Goal: Task Accomplishment & Management: Manage account settings

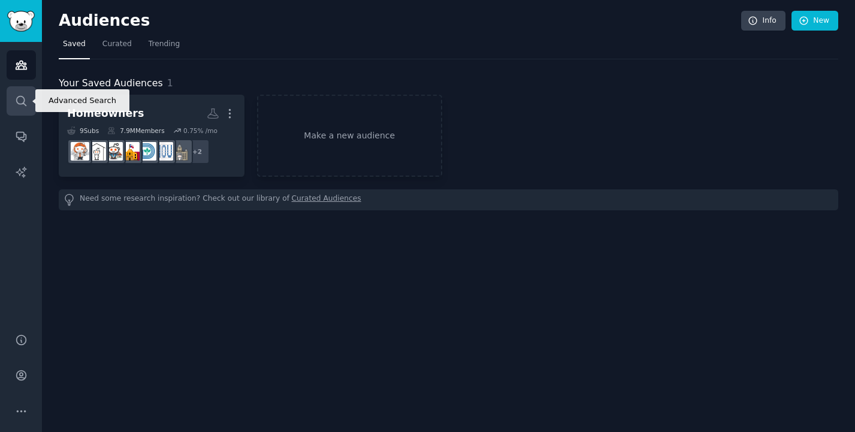
click at [13, 104] on link "Search" at bounding box center [21, 100] width 29 height 29
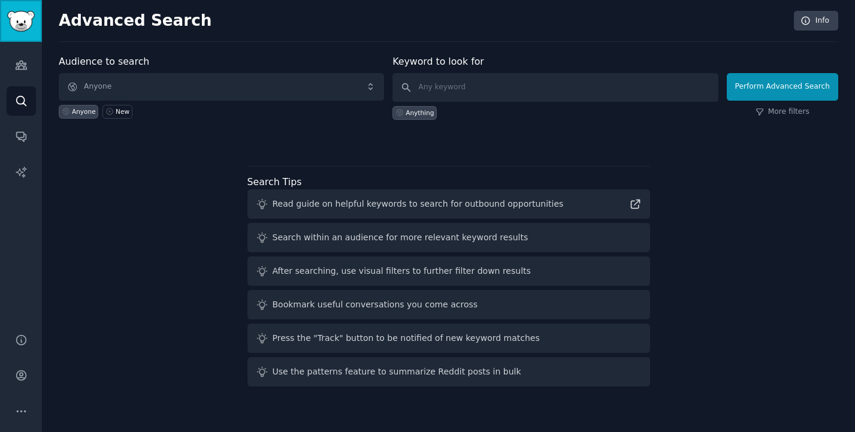
click at [22, 31] on img "Sidebar" at bounding box center [21, 21] width 28 height 21
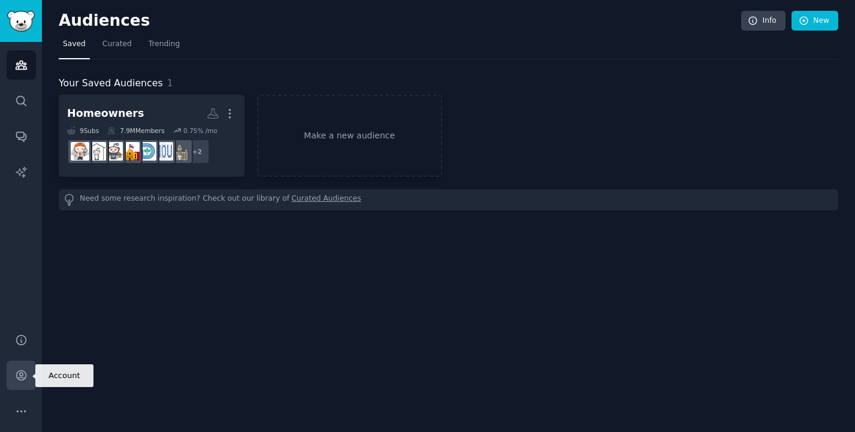
click at [20, 383] on link "Account" at bounding box center [21, 375] width 29 height 29
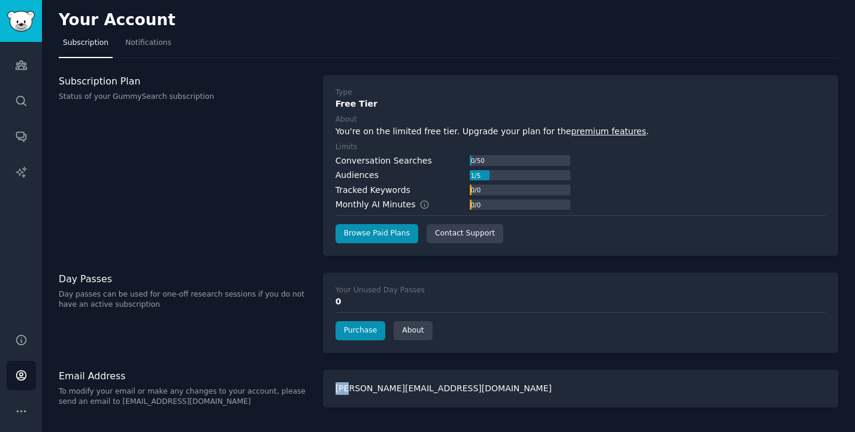
drag, startPoint x: 347, startPoint y: 391, endPoint x: 510, endPoint y: 371, distance: 164.1
click at [501, 373] on div "[PERSON_NAME][EMAIL_ADDRESS][DOMAIN_NAME]" at bounding box center [580, 389] width 515 height 38
click at [238, 157] on div "Subscription Plan Status of your GummySearch subscription" at bounding box center [185, 165] width 252 height 181
click at [19, 65] on icon "Sidebar" at bounding box center [21, 65] width 13 height 13
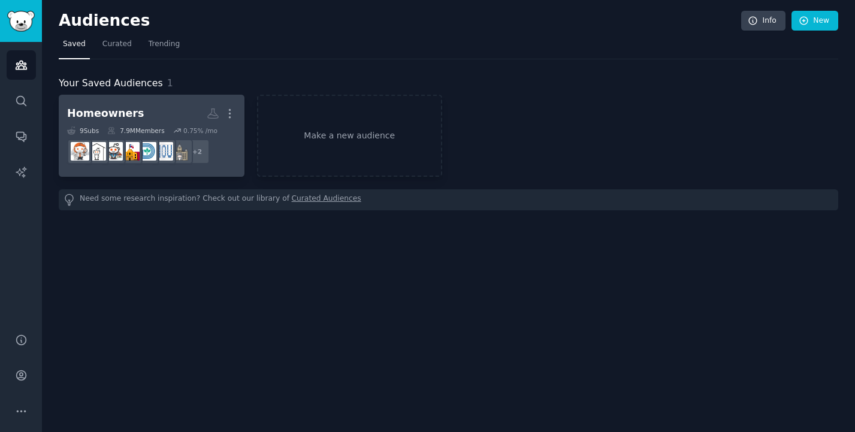
click at [173, 104] on h2 "Homeowners More" at bounding box center [151, 113] width 169 height 21
